Goal: Participate in discussion: Engage in conversation with other users on a specific topic

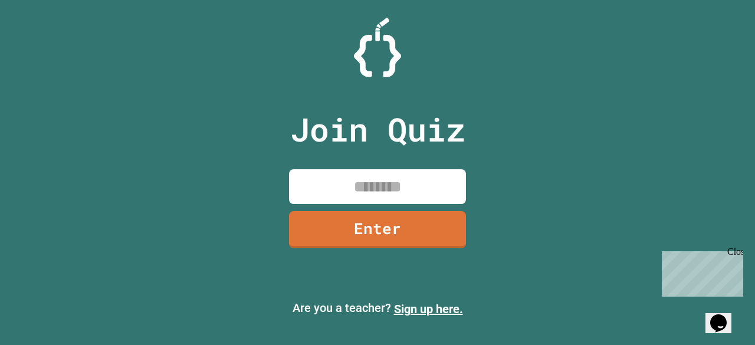
click at [332, 198] on input at bounding box center [377, 186] width 177 height 35
type input "*"
type input "********"
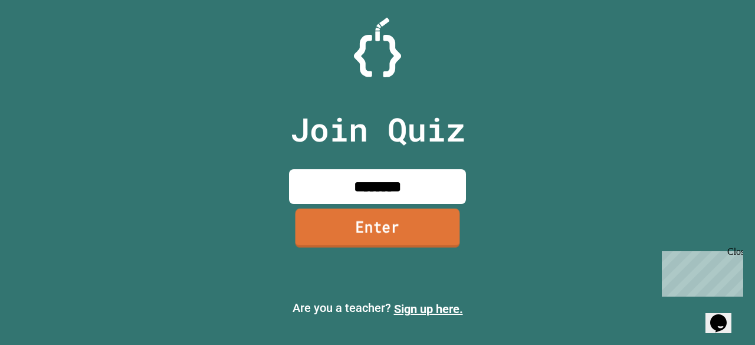
click at [376, 217] on link "Enter" at bounding box center [378, 227] width 165 height 39
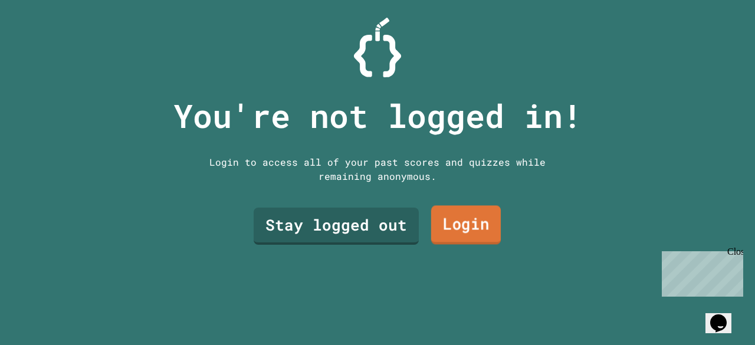
click at [456, 221] on link "Login" at bounding box center [466, 225] width 70 height 39
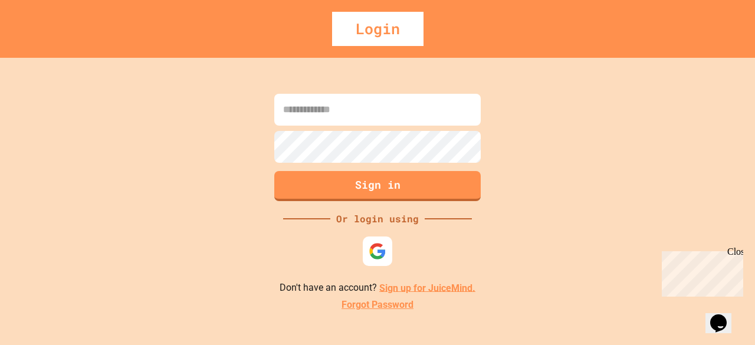
click at [359, 118] on input at bounding box center [377, 110] width 207 height 32
type input "**********"
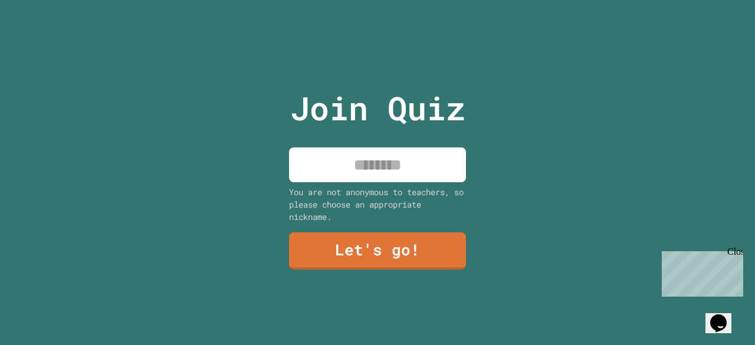
click at [385, 169] on input at bounding box center [377, 165] width 177 height 35
type input "*******"
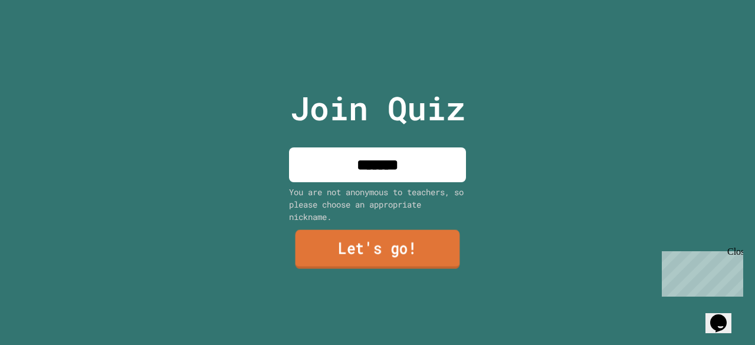
click at [387, 230] on link "Let's go!" at bounding box center [378, 249] width 165 height 39
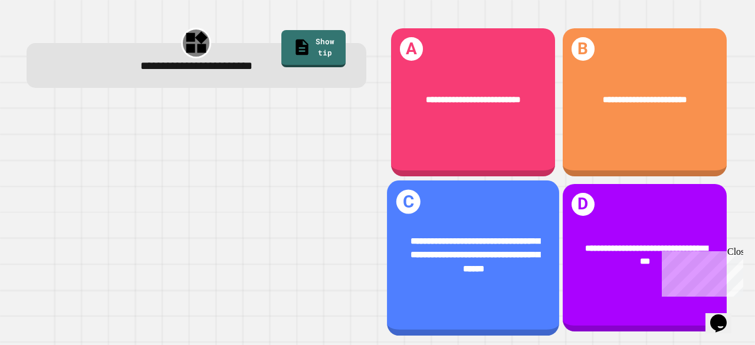
click at [517, 234] on div "**********" at bounding box center [473, 254] width 135 height 41
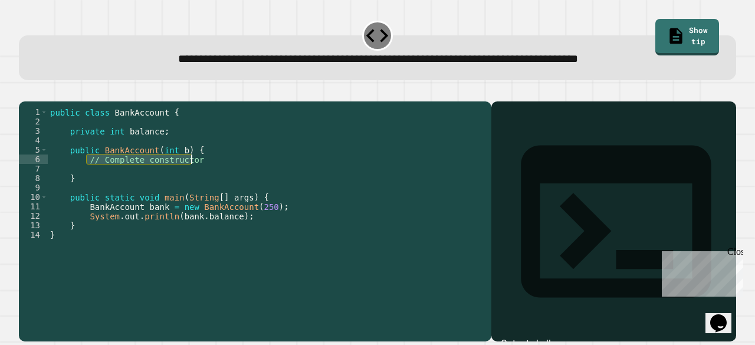
drag, startPoint x: 88, startPoint y: 176, endPoint x: 218, endPoint y: 173, distance: 130.4
click at [218, 173] on div "public class BankAccount { private int balance ; public BankAccount ( int b ) {…" at bounding box center [267, 206] width 438 height 198
type textarea "**********"
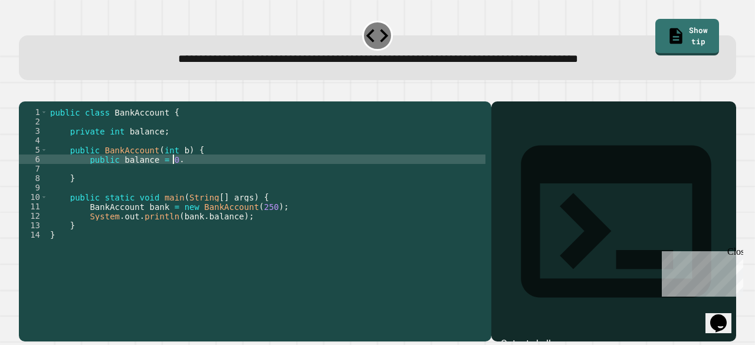
scroll to position [0, 8]
click at [25, 92] on icon "button" at bounding box center [25, 92] width 0 height 0
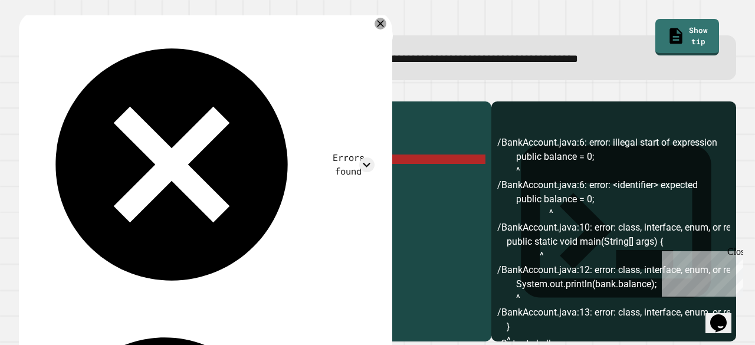
click at [133, 179] on div "public class BankAccount { private int balance ; public BankAccount ( int b ) {…" at bounding box center [267, 206] width 438 height 198
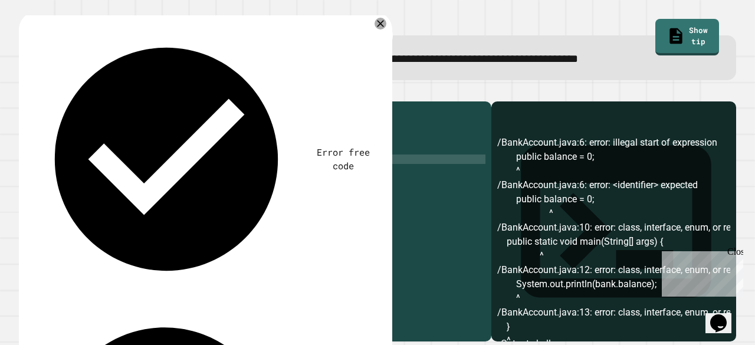
scroll to position [0, 5]
click at [49, 99] on div at bounding box center [378, 94] width 718 height 14
click at [25, 92] on button "button" at bounding box center [25, 92] width 0 height 0
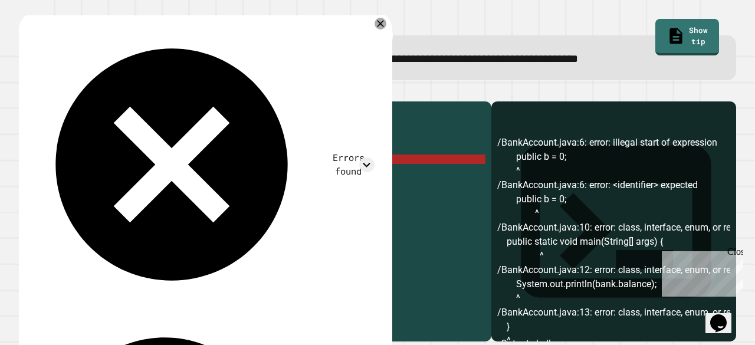
click at [139, 176] on div "public class BankAccount { private int balance ; public BankAccount ( int b ) {…" at bounding box center [267, 206] width 438 height 198
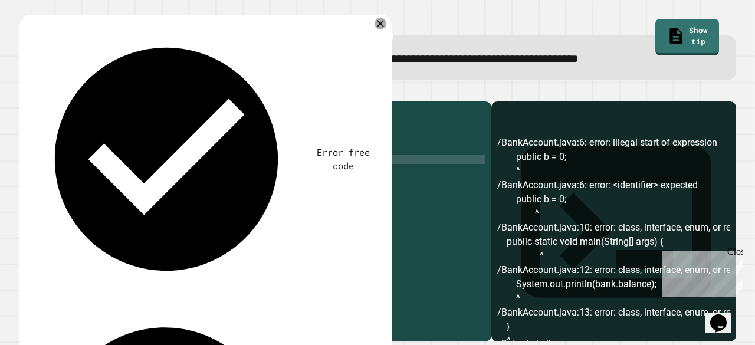
scroll to position [0, 4]
click at [25, 92] on button "button" at bounding box center [25, 92] width 0 height 0
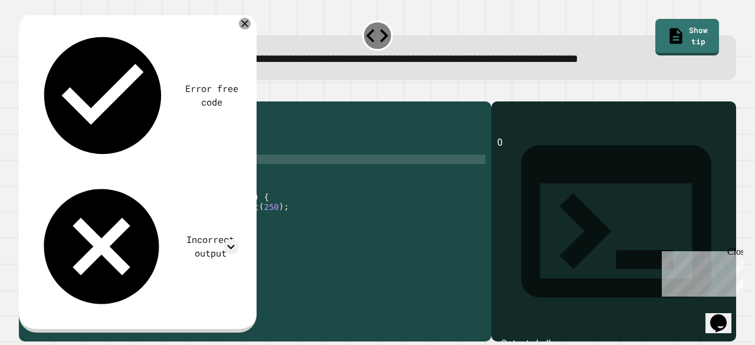
click at [108, 175] on div "public class BankAccount { private int balance ; public BankAccount ( int b ) {…" at bounding box center [267, 206] width 438 height 198
type textarea "**********"
click at [36, 100] on icon "button" at bounding box center [33, 99] width 6 height 8
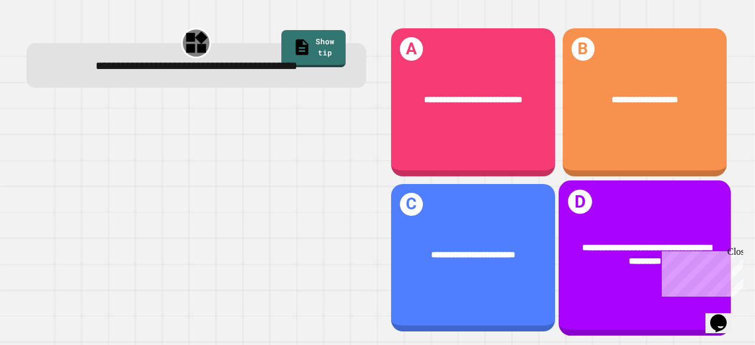
click at [592, 241] on div "**********" at bounding box center [645, 255] width 135 height 28
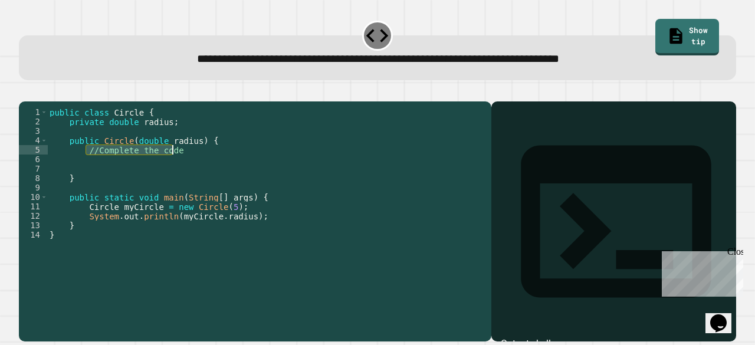
drag, startPoint x: 87, startPoint y: 166, endPoint x: 176, endPoint y: 166, distance: 89.1
click at [176, 166] on div "public class Circle { private double radius ; public Circle ( double radius ) {…" at bounding box center [266, 206] width 438 height 198
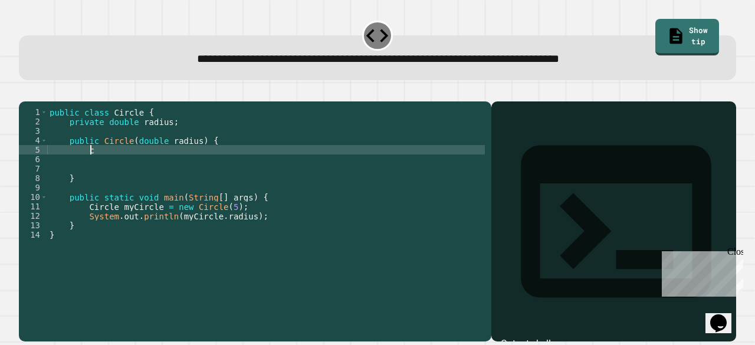
type textarea "*"
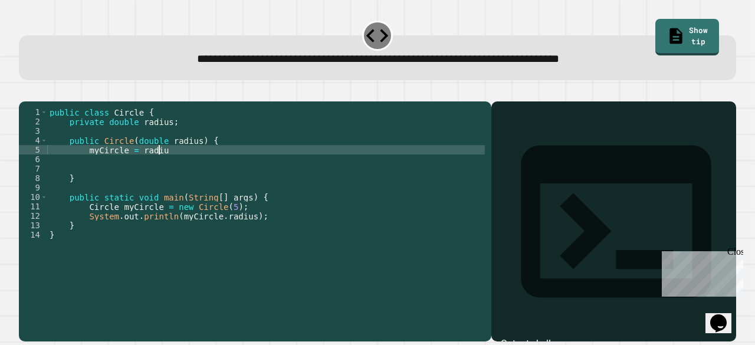
scroll to position [0, 7]
click at [25, 92] on button "button" at bounding box center [25, 92] width 0 height 0
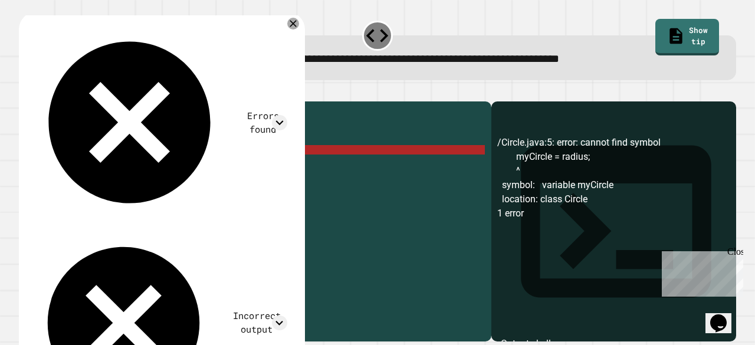
click at [163, 168] on div "public class Circle { private double radius ; public Circle ( double radius ) {…" at bounding box center [266, 206] width 438 height 198
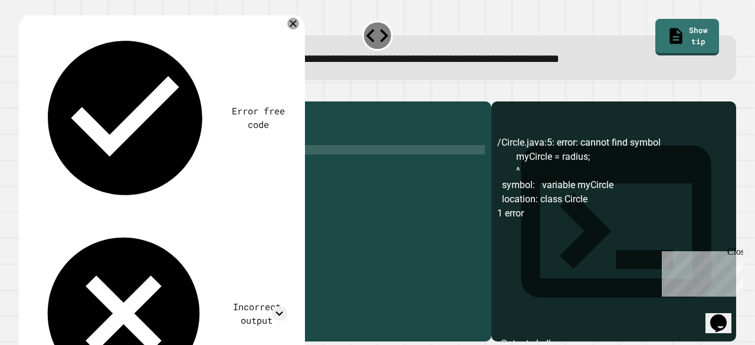
scroll to position [0, 6]
click at [105, 165] on div "public class Circle { private double radius ; public Circle ( double radius ) {…" at bounding box center [266, 206] width 438 height 198
type textarea "**********"
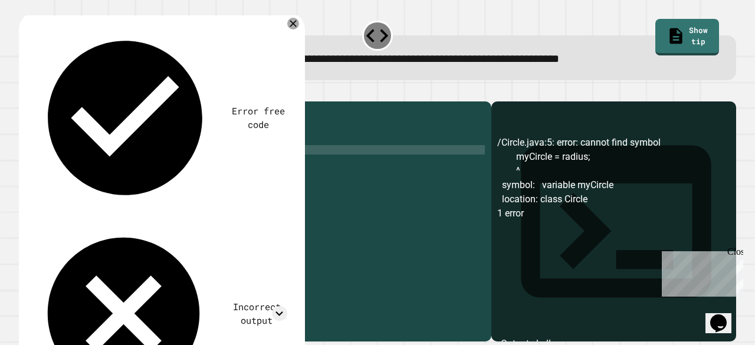
click at [25, 92] on button "button" at bounding box center [25, 92] width 0 height 0
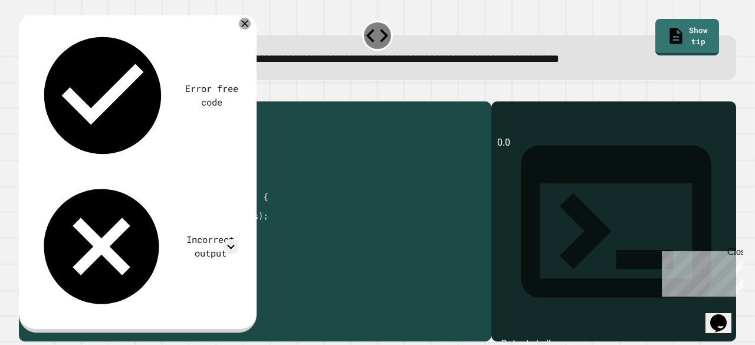
drag, startPoint x: 87, startPoint y: 166, endPoint x: 148, endPoint y: 166, distance: 60.8
click at [148, 166] on div "public class Circle { private double radius ; public Circle ( double radius ) {…" at bounding box center [266, 206] width 438 height 198
type textarea "*"
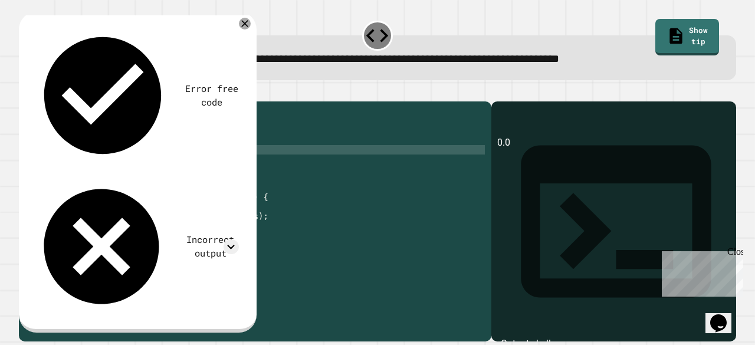
click at [25, 92] on icon "button" at bounding box center [25, 92] width 0 height 0
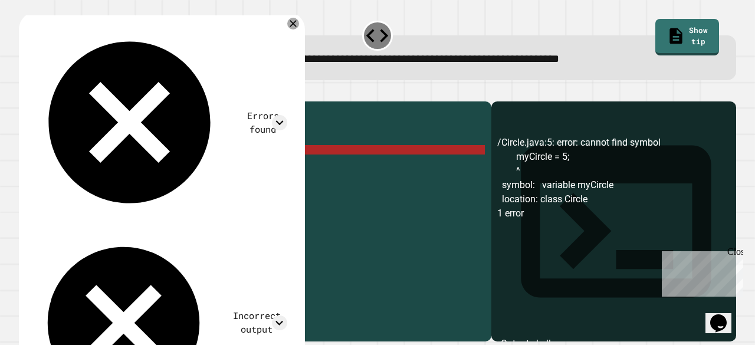
click at [48, 92] on button "button" at bounding box center [48, 92] width 0 height 0
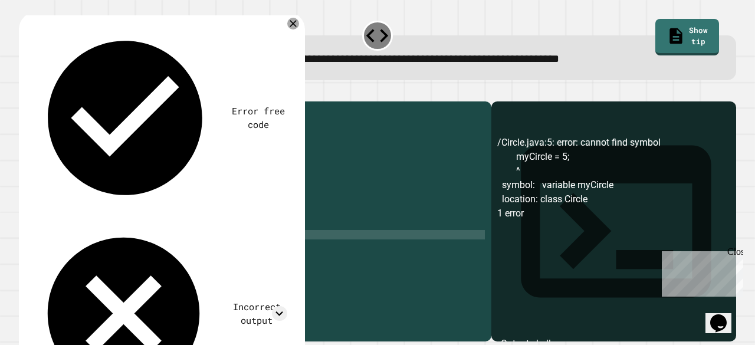
click at [84, 165] on div "public class Circle { private double radius ; public Circle ( double radius ) {…" at bounding box center [266, 196] width 438 height 179
drag, startPoint x: 86, startPoint y: 165, endPoint x: 188, endPoint y: 168, distance: 102.2
click at [188, 168] on div "public class Circle { private double radius ; public Circle ( double radius ) {…" at bounding box center [266, 206] width 438 height 198
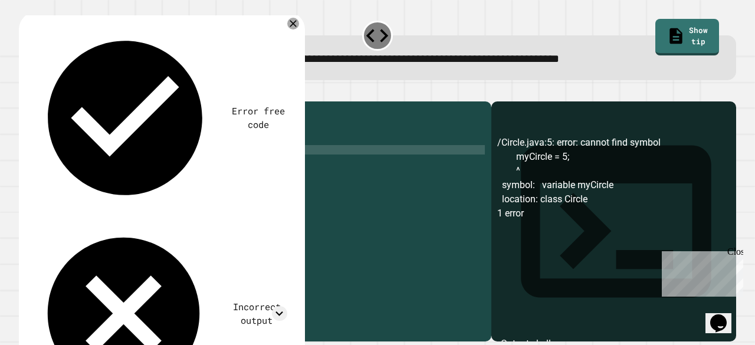
scroll to position [0, 4]
type textarea "*"
click at [36, 100] on icon "button" at bounding box center [33, 99] width 6 height 8
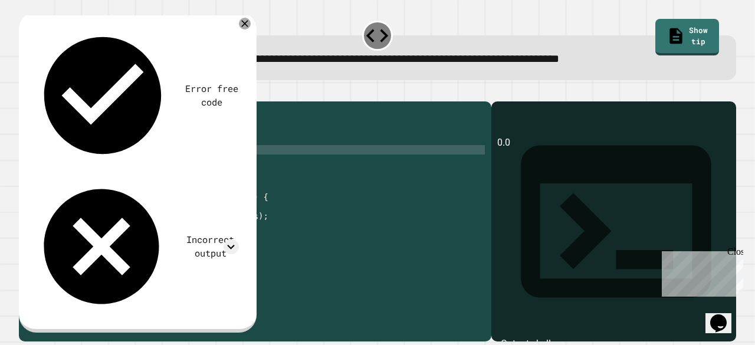
click at [189, 163] on div "public class Circle { private double radius ; public Circle ( double radius ) {…" at bounding box center [266, 206] width 438 height 198
click at [90, 167] on div "public class Circle { private double radius ; public Circle ( double radius ) {…" at bounding box center [266, 206] width 438 height 198
click at [132, 169] on div "public class Circle { private double radius ; public Circle ( double radius ) {…" at bounding box center [266, 206] width 438 height 198
type textarea "**********"
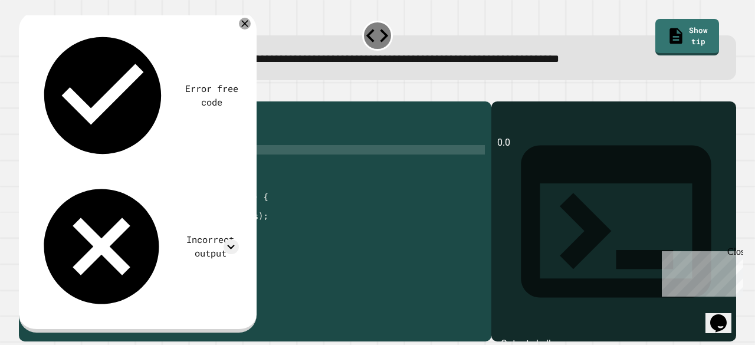
click at [35, 100] on icon "button" at bounding box center [33, 99] width 6 height 8
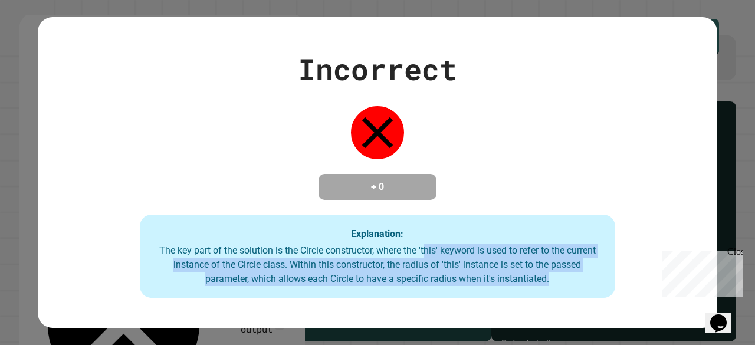
drag, startPoint x: 421, startPoint y: 253, endPoint x: 551, endPoint y: 290, distance: 135.5
click at [551, 290] on div "Explanation: The key part of the solution is the Circle constructor, where the …" at bounding box center [378, 257] width 476 height 84
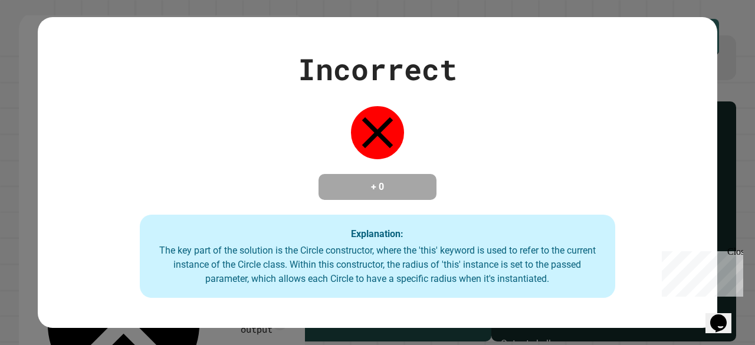
click at [540, 285] on div "The key part of the solution is the Circle constructor, where the 'this' keywor…" at bounding box center [378, 265] width 452 height 42
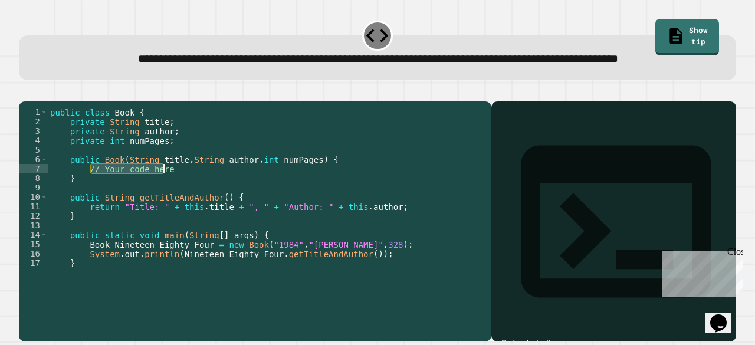
drag, startPoint x: 92, startPoint y: 204, endPoint x: 173, endPoint y: 206, distance: 80.9
click at [173, 206] on div "public class Book { private String title ; private String author ; private int …" at bounding box center [262, 196] width 429 height 179
type textarea "*"
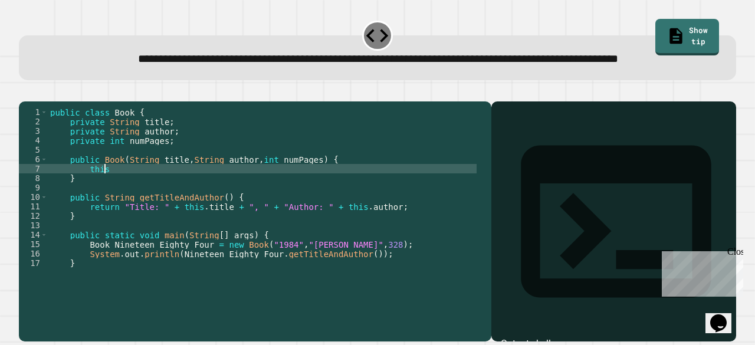
scroll to position [0, 4]
type textarea "*"
type textarea "*******"
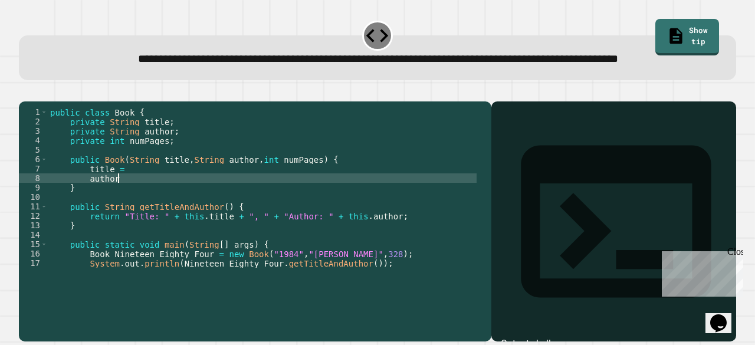
type textarea "********"
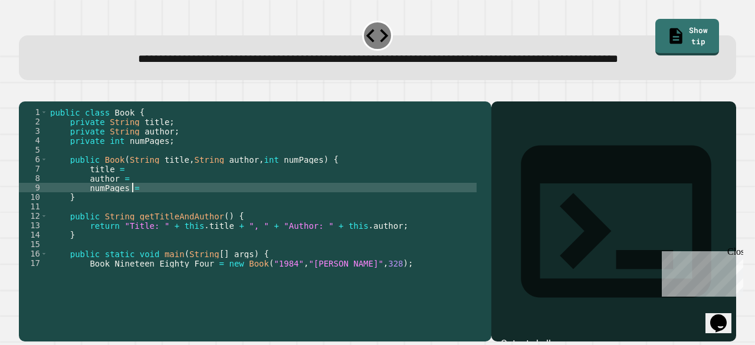
click at [173, 206] on div "public class Book { private String title ; private String author ; private int …" at bounding box center [262, 196] width 429 height 179
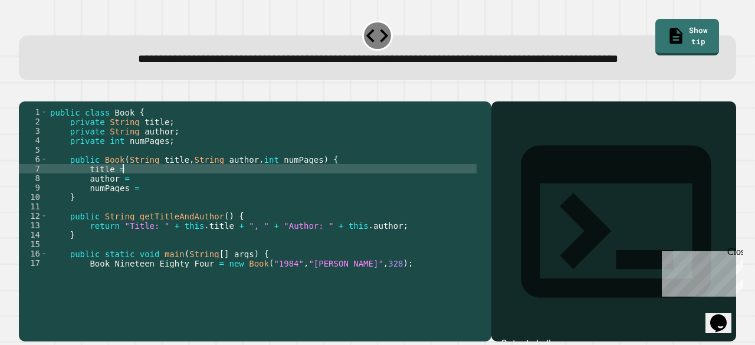
scroll to position [0, 5]
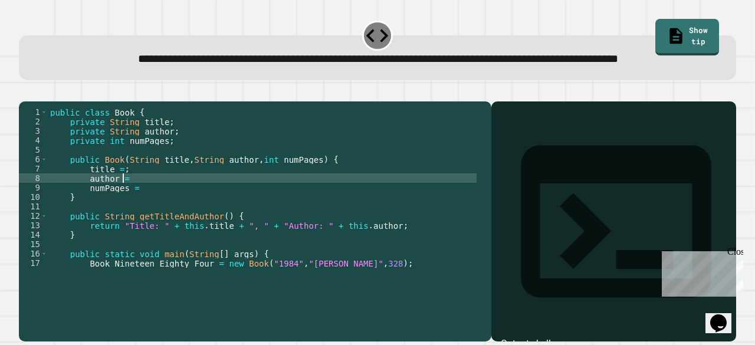
click at [171, 216] on div "public class Book { private String title ; private String author ; private int …" at bounding box center [262, 196] width 429 height 179
click at [170, 230] on div "public class Book { private String title ; private String author ; private int …" at bounding box center [262, 196] width 429 height 179
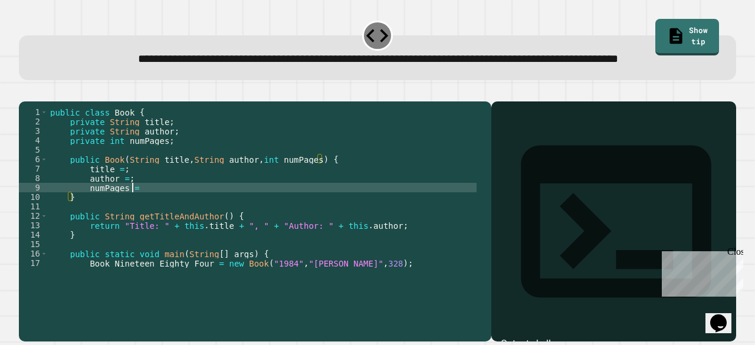
click at [172, 225] on div "public class Book { private String title ; private String author ; private int …" at bounding box center [262, 196] width 429 height 179
click at [123, 203] on div "public class Book { private String title ; private String author ; private int …" at bounding box center [262, 196] width 429 height 179
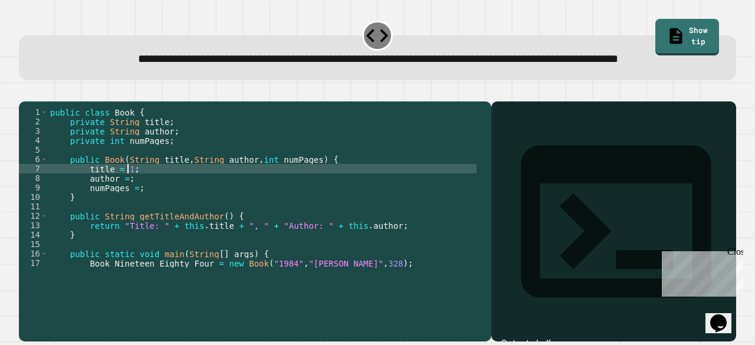
scroll to position [0, 5]
click at [138, 222] on div "public class Book { private String title ; private String author ; private int …" at bounding box center [262, 196] width 429 height 179
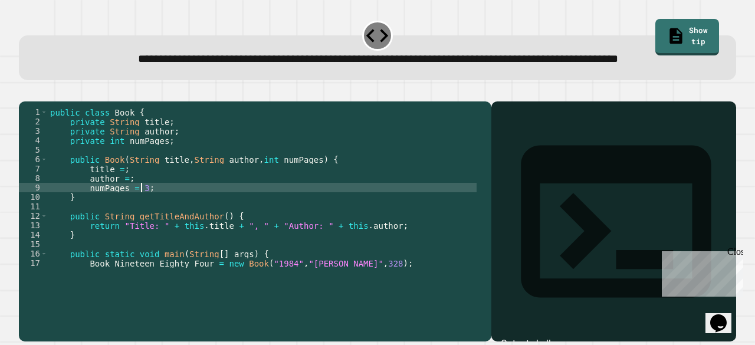
scroll to position [0, 6]
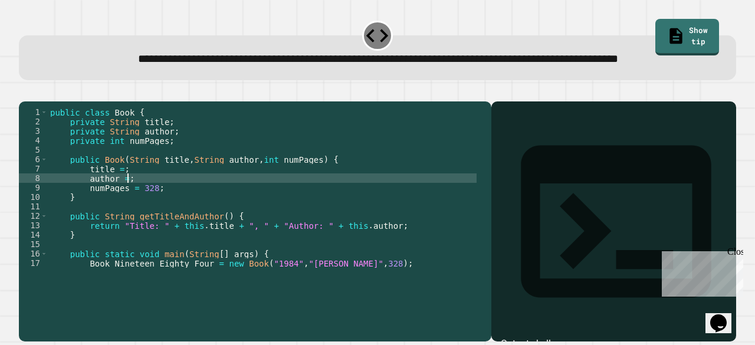
click at [127, 214] on div "public class Book { private String title ; private String author ; private int …" at bounding box center [262, 196] width 429 height 179
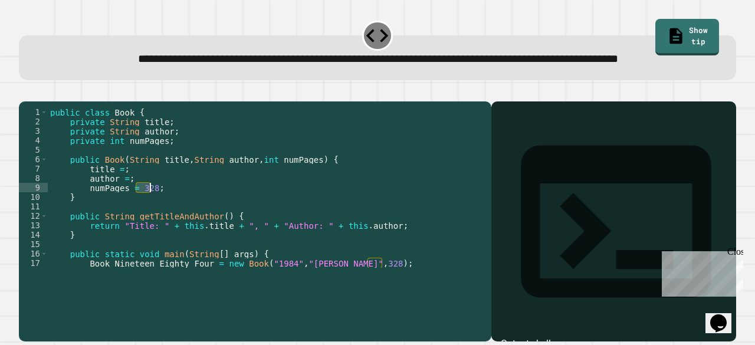
drag, startPoint x: 135, startPoint y: 222, endPoint x: 148, endPoint y: 222, distance: 13.0
click at [148, 222] on div "public class Book { private String title ; private String author ; private int …" at bounding box center [262, 196] width 429 height 179
click at [144, 221] on div "public class Book { private String title ; private String author ; private int …" at bounding box center [262, 187] width 429 height 161
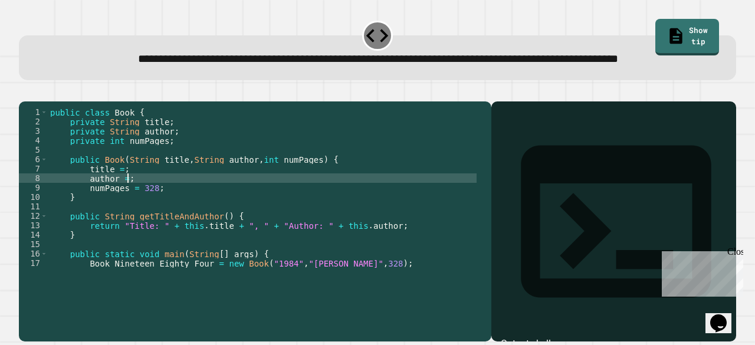
click at [126, 214] on div "public class Book { private String title ; private String author ; private int …" at bounding box center [262, 196] width 429 height 179
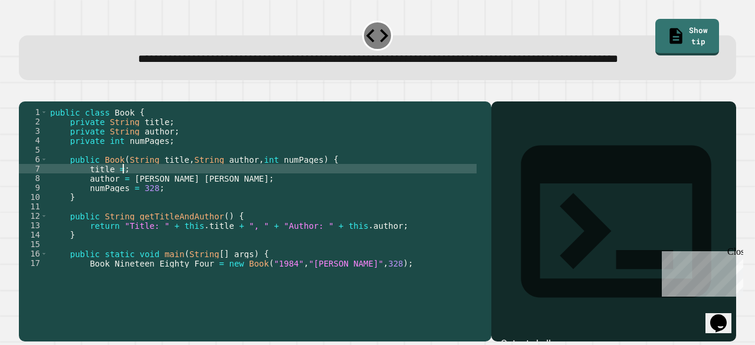
click at [124, 204] on div "public class Book { private String title ; private String author ; private int …" at bounding box center [262, 196] width 429 height 179
click at [25, 92] on icon "button" at bounding box center [25, 92] width 0 height 0
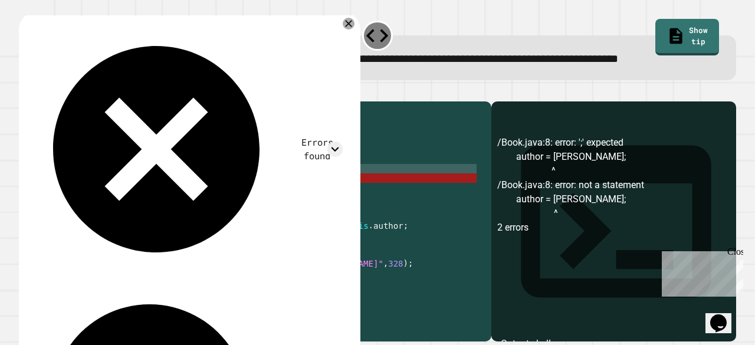
click at [181, 214] on div "public class Book { private String title ; private String author ; private int …" at bounding box center [262, 196] width 429 height 179
click at [191, 215] on div "public class Book { private String title ; private String author ; private int …" at bounding box center [262, 196] width 429 height 179
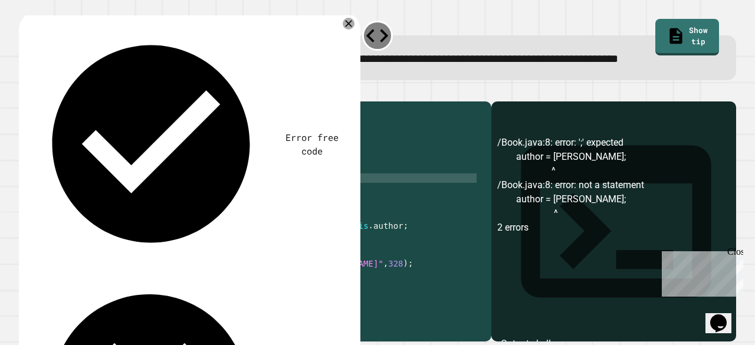
scroll to position [0, 9]
click at [127, 213] on div "public class Book { private String title ; private String author ; private int …" at bounding box center [262, 196] width 429 height 179
click at [25, 92] on icon "button" at bounding box center [25, 92] width 0 height 0
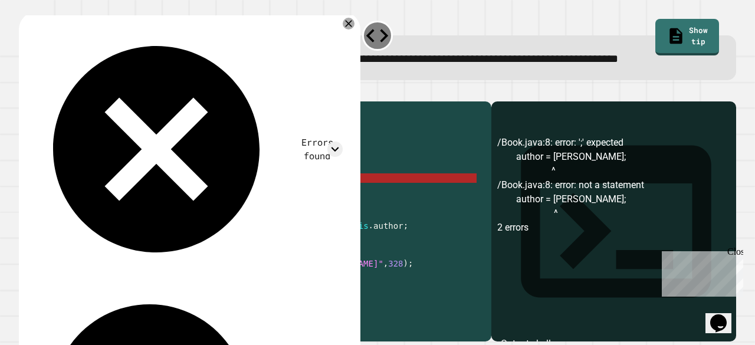
click at [134, 215] on div "public class Book { private String title ; private String author ; private int …" at bounding box center [262, 196] width 429 height 179
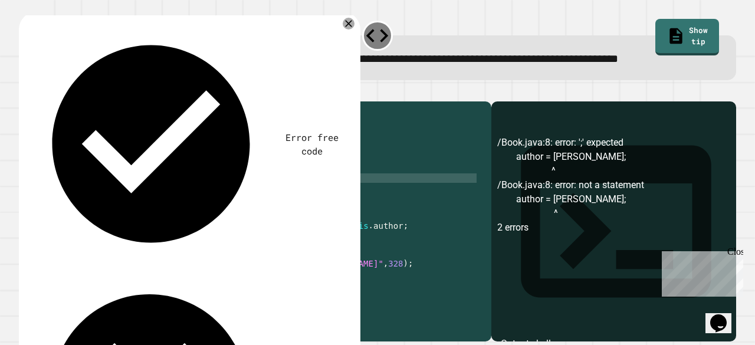
scroll to position [0, 6]
click at [162, 215] on div "public class Book { private String title ; private String author ; private int …" at bounding box center [262, 196] width 429 height 179
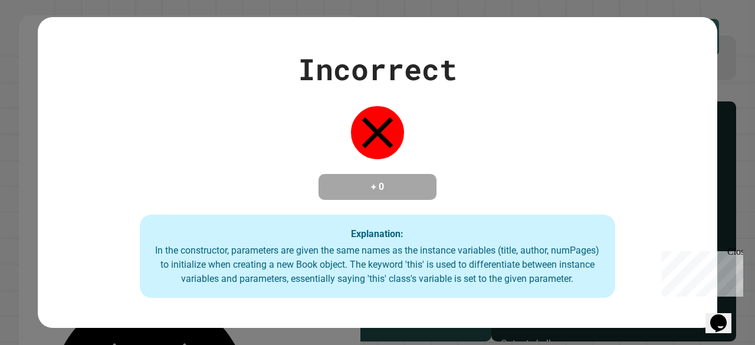
type textarea "**********"
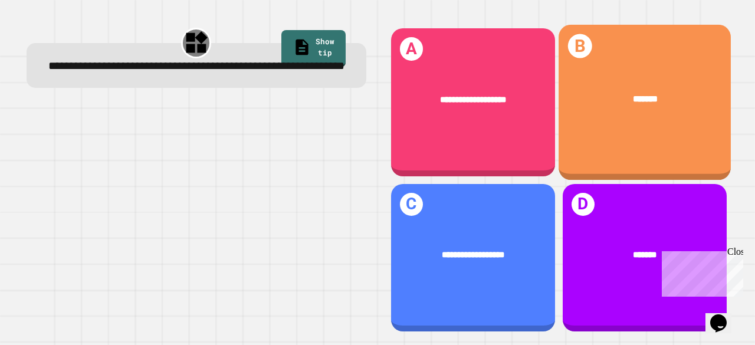
click at [597, 129] on div "B *******" at bounding box center [645, 102] width 172 height 155
